Goal: Task Accomplishment & Management: Complete application form

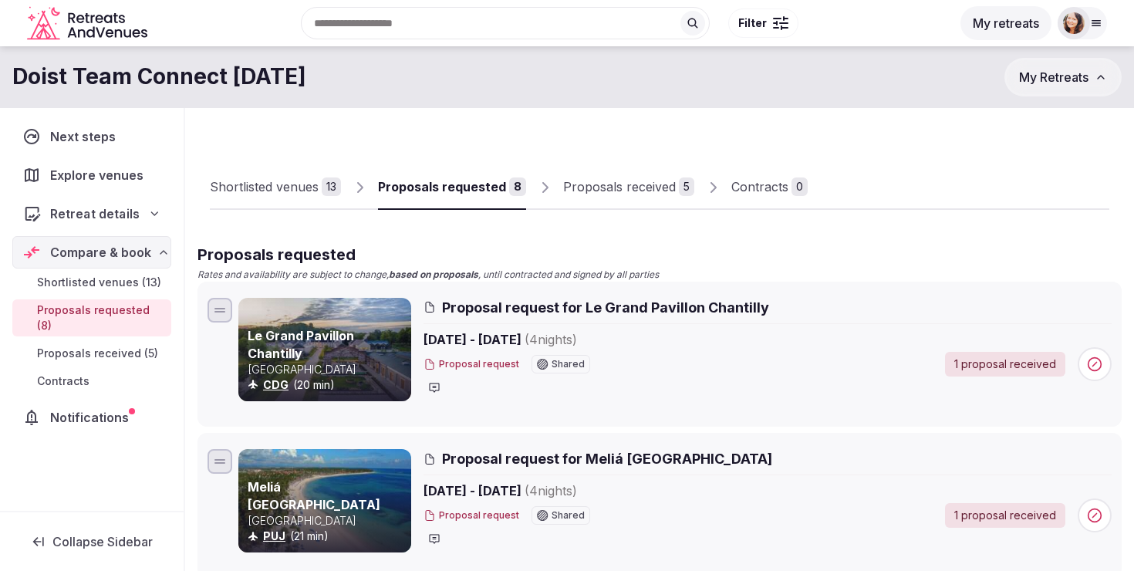
click at [71, 221] on span "Retreat details" at bounding box center [94, 213] width 89 height 19
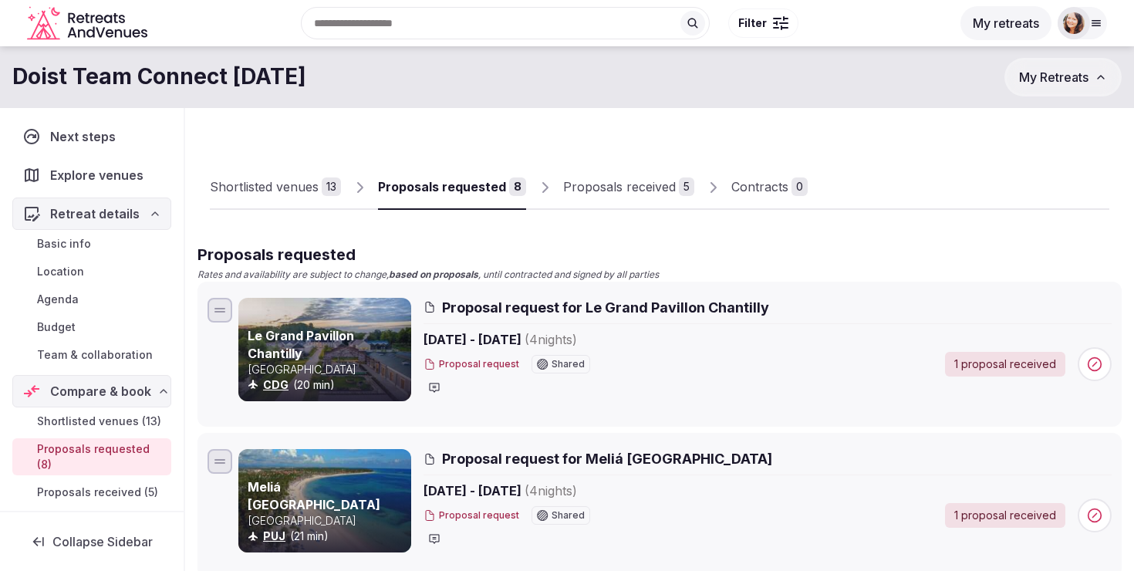
click at [76, 247] on span "Basic info" at bounding box center [64, 243] width 54 height 15
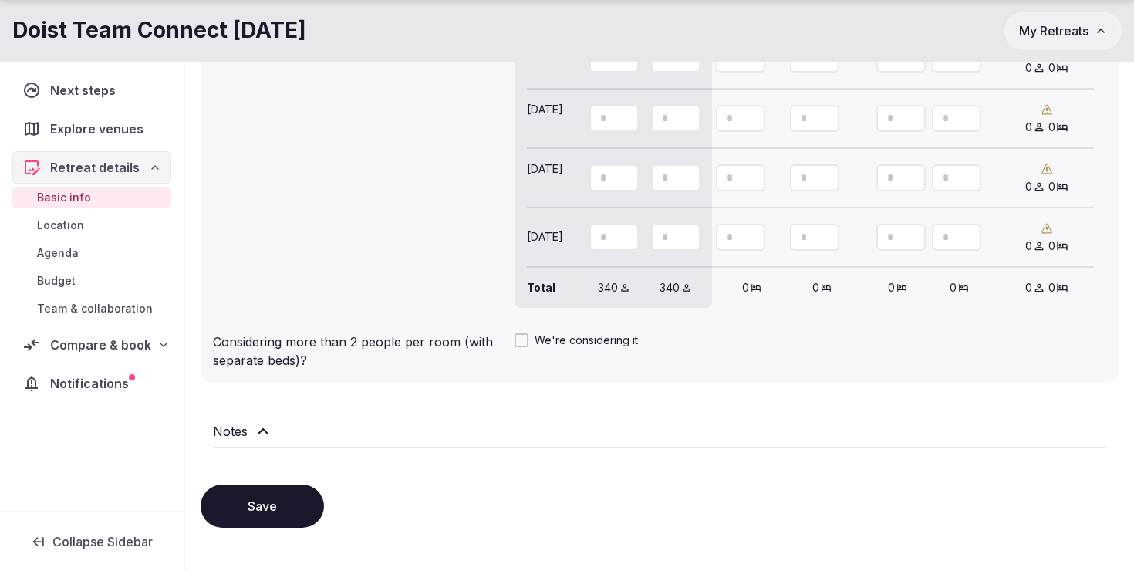
scroll to position [1538, 0]
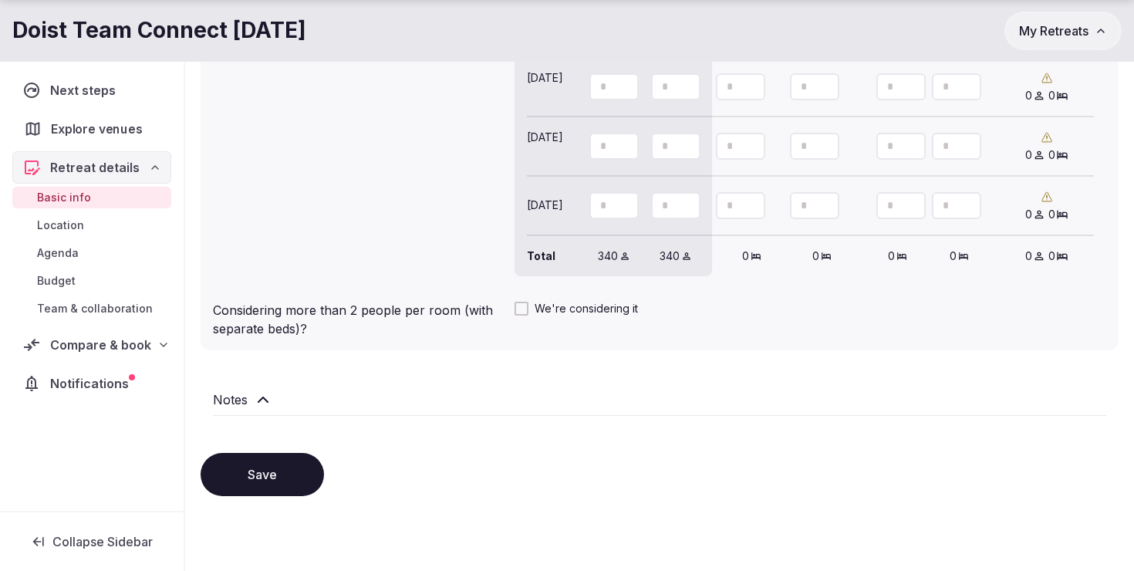
click at [113, 120] on span "Explore venues" at bounding box center [99, 129] width 97 height 19
click at [80, 85] on span "Next steps" at bounding box center [86, 90] width 72 height 19
click at [113, 349] on span "Compare & book" at bounding box center [100, 345] width 100 height 19
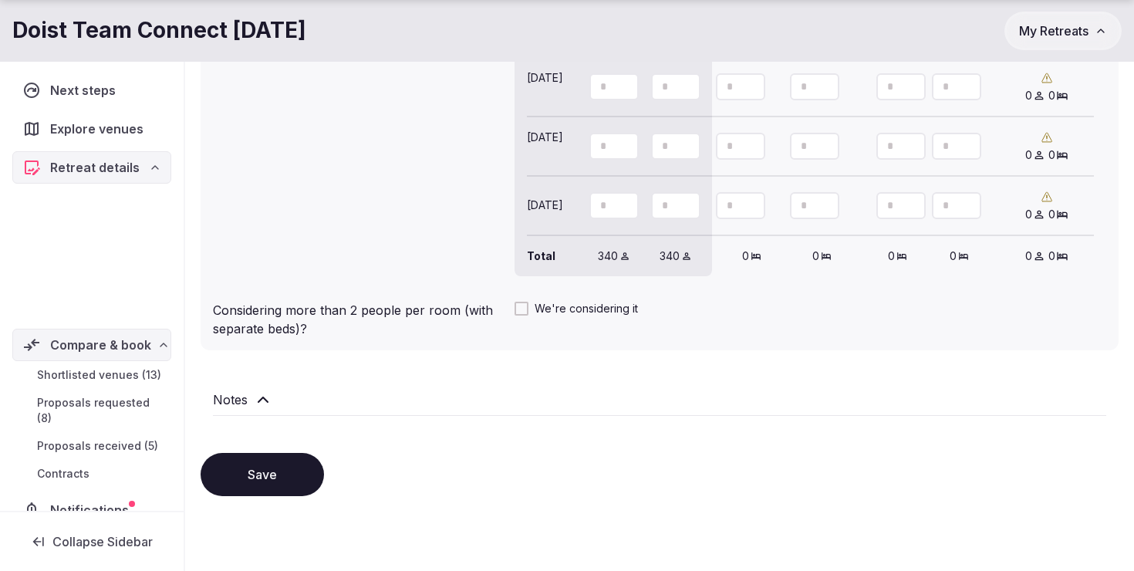
scroll to position [83, 0]
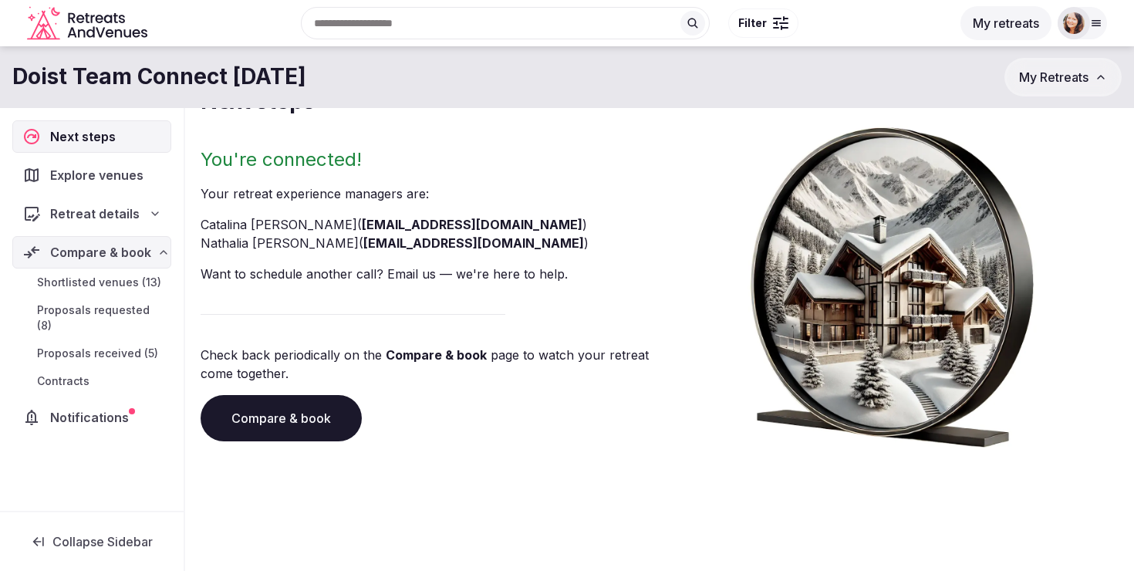
click at [117, 218] on span "Retreat details" at bounding box center [95, 213] width 90 height 19
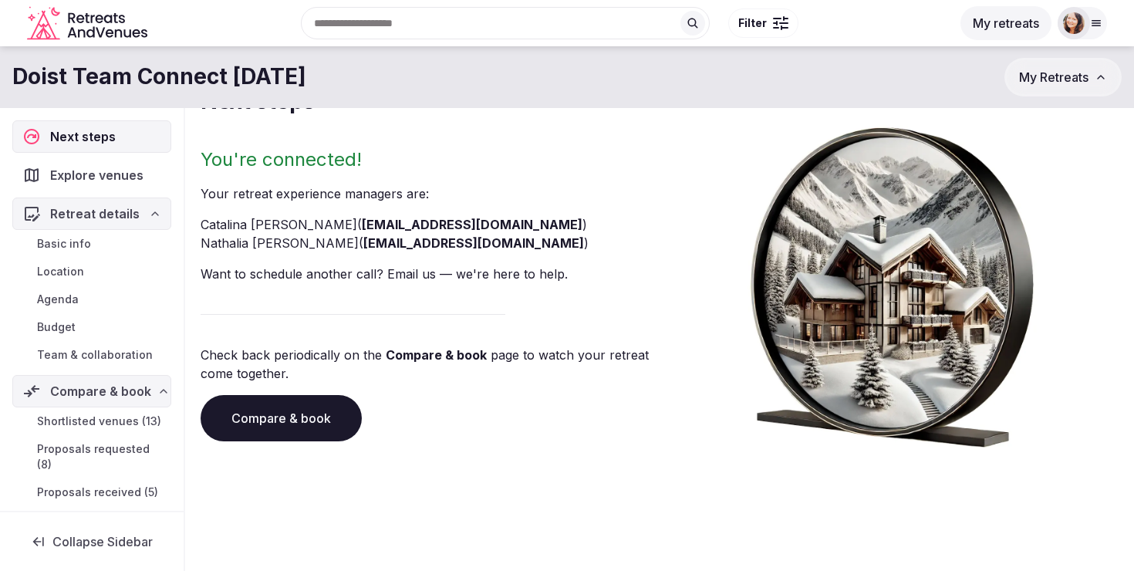
click at [108, 242] on link "Basic info" at bounding box center [91, 244] width 159 height 22
click at [120, 346] on link "Team & collaboration" at bounding box center [91, 355] width 159 height 22
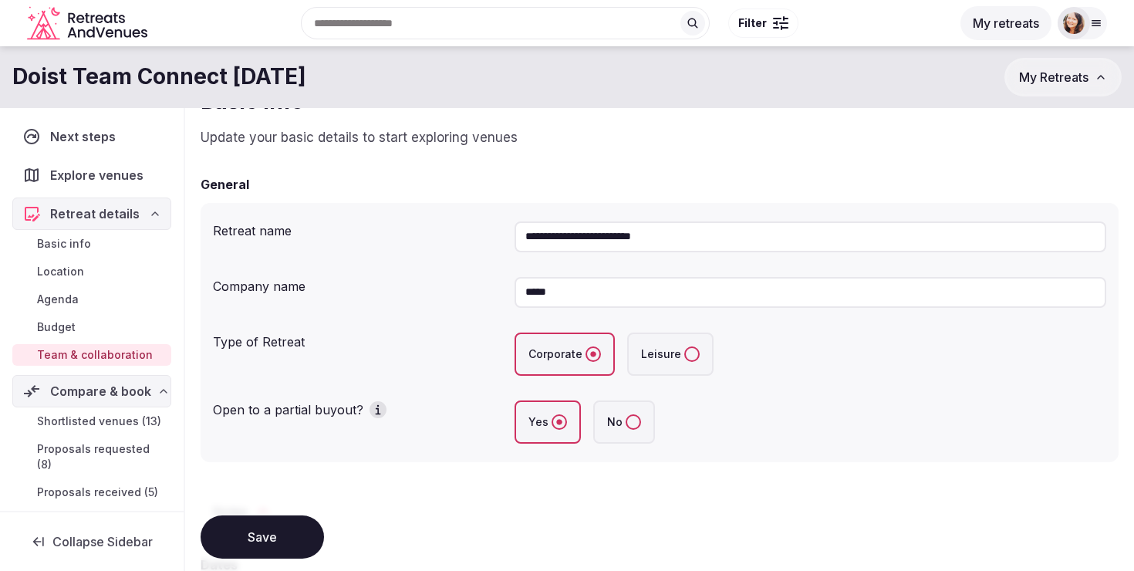
click at [120, 350] on span "Team & collaboration" at bounding box center [95, 354] width 116 height 15
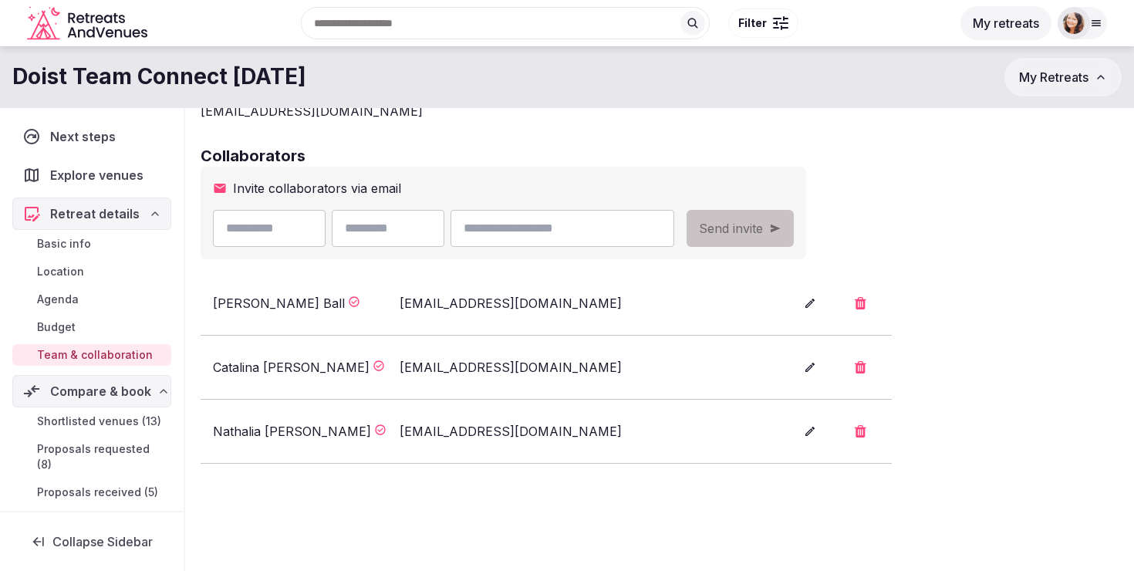
scroll to position [208, 0]
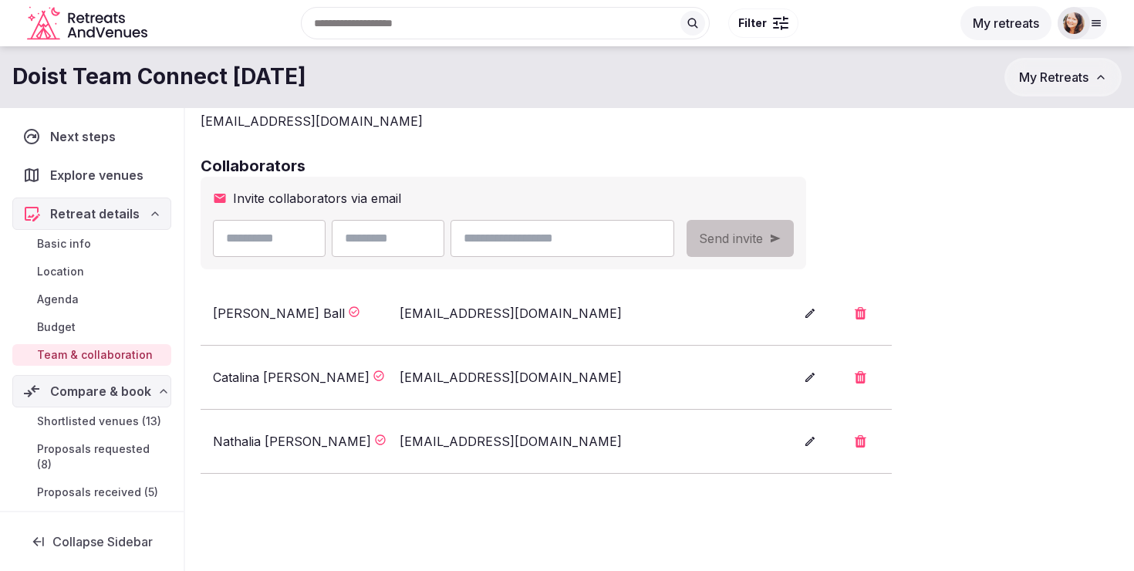
click at [310, 232] on input "text" at bounding box center [269, 238] width 113 height 37
type input "*****"
click at [410, 252] on input "text" at bounding box center [388, 238] width 113 height 37
type input "**********"
click at [506, 242] on input "email" at bounding box center [563, 238] width 224 height 37
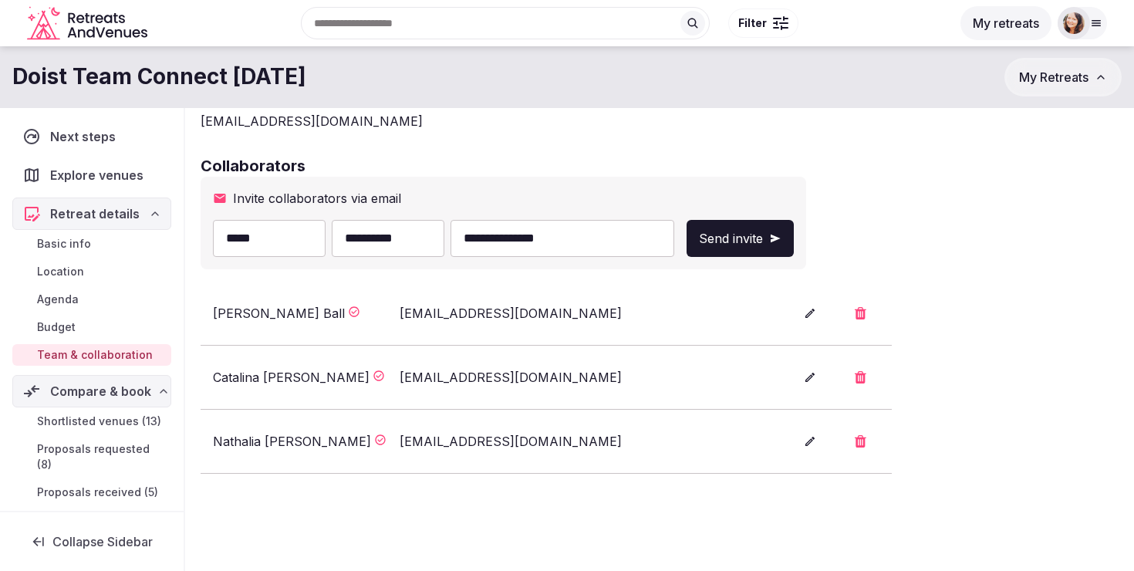
type input "**********"
click at [763, 237] on span "Send invite" at bounding box center [731, 238] width 64 height 19
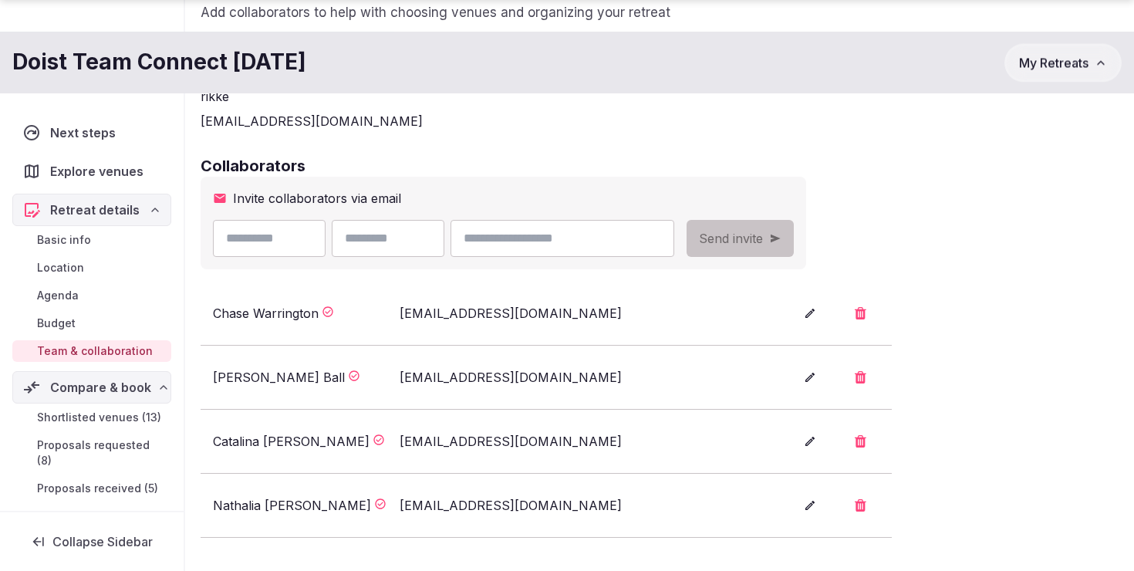
scroll to position [224, 0]
